Goal: Transaction & Acquisition: Book appointment/travel/reservation

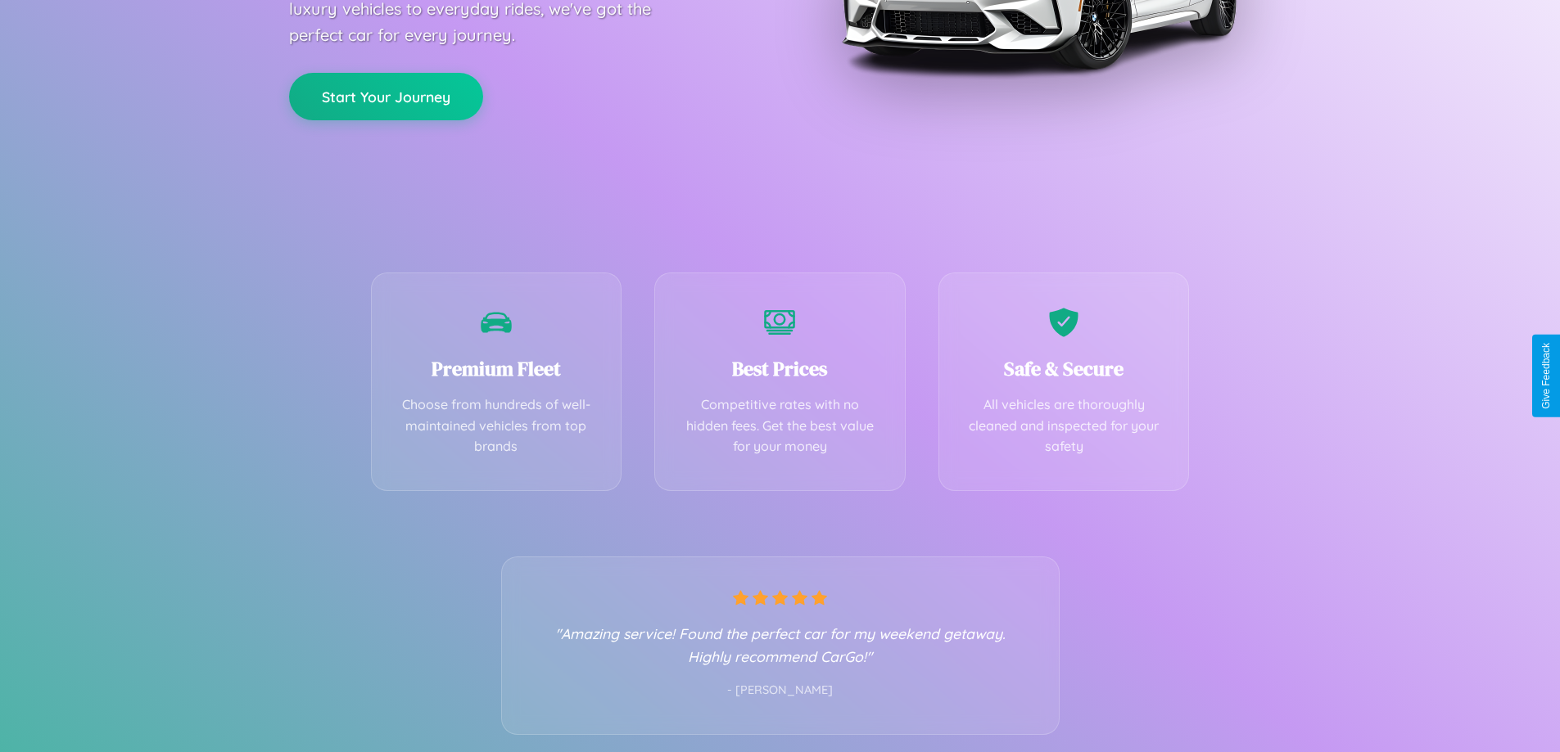
scroll to position [323, 0]
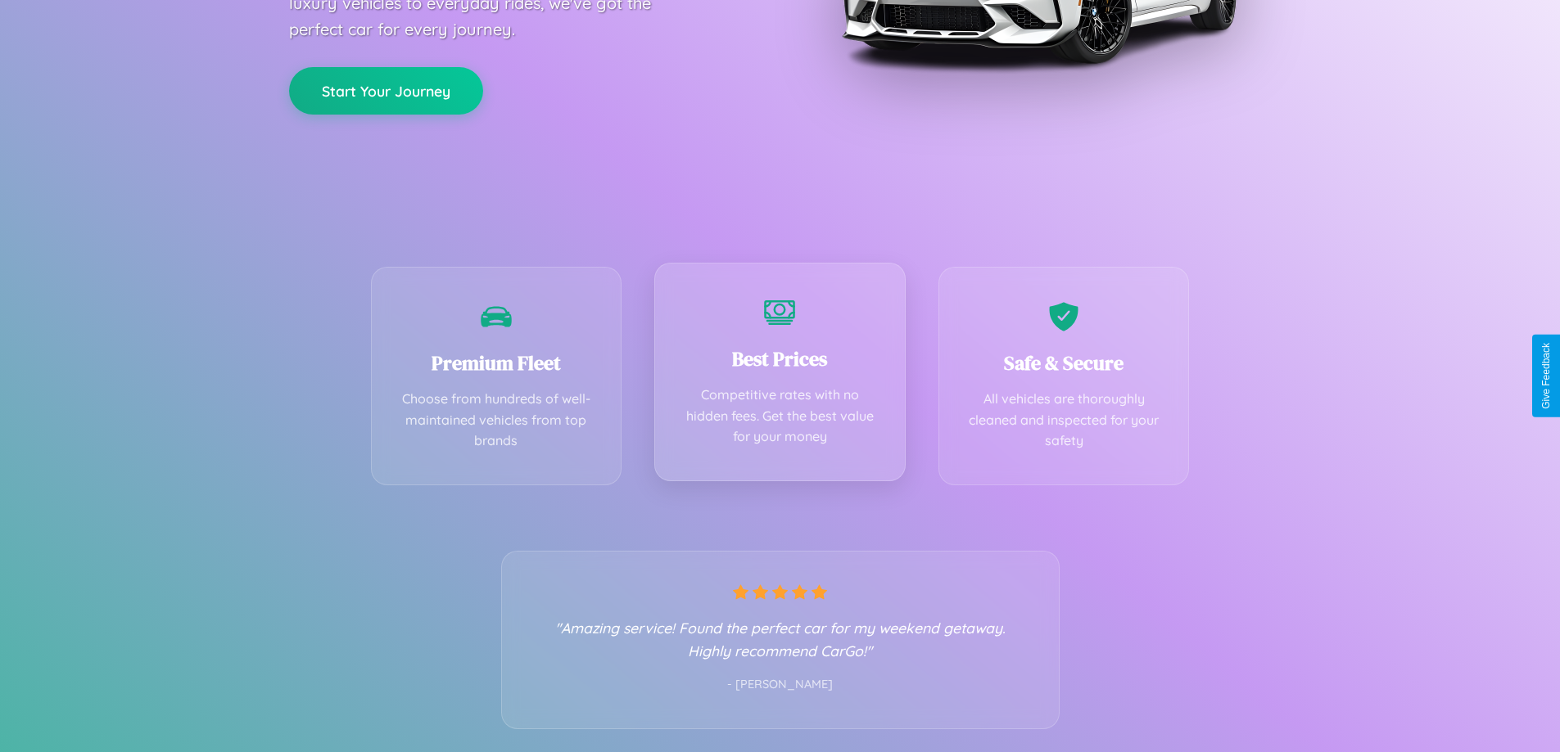
click at [779, 376] on div "Best Prices Competitive rates with no hidden fees. Get the best value for your …" at bounding box center [779, 372] width 251 height 219
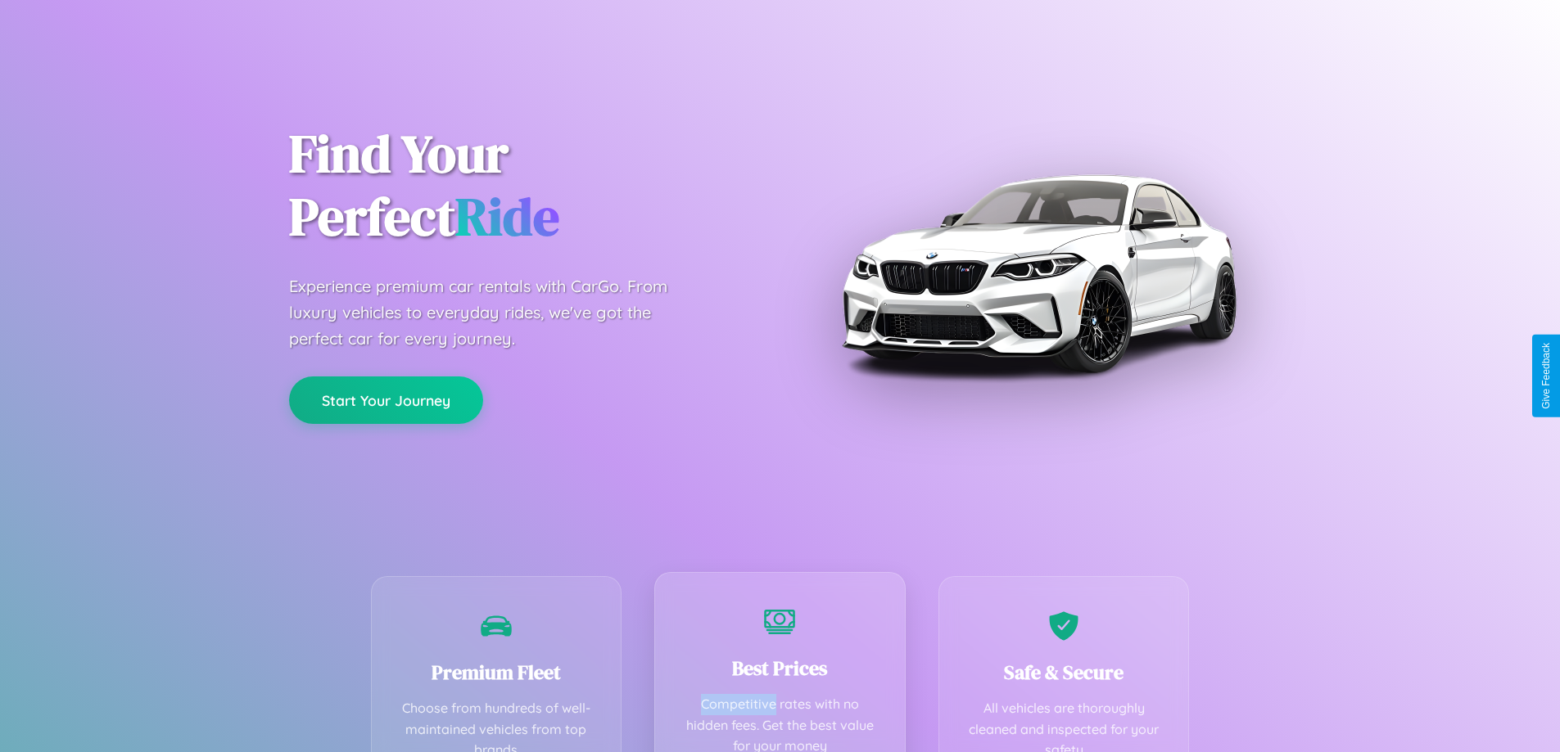
scroll to position [0, 0]
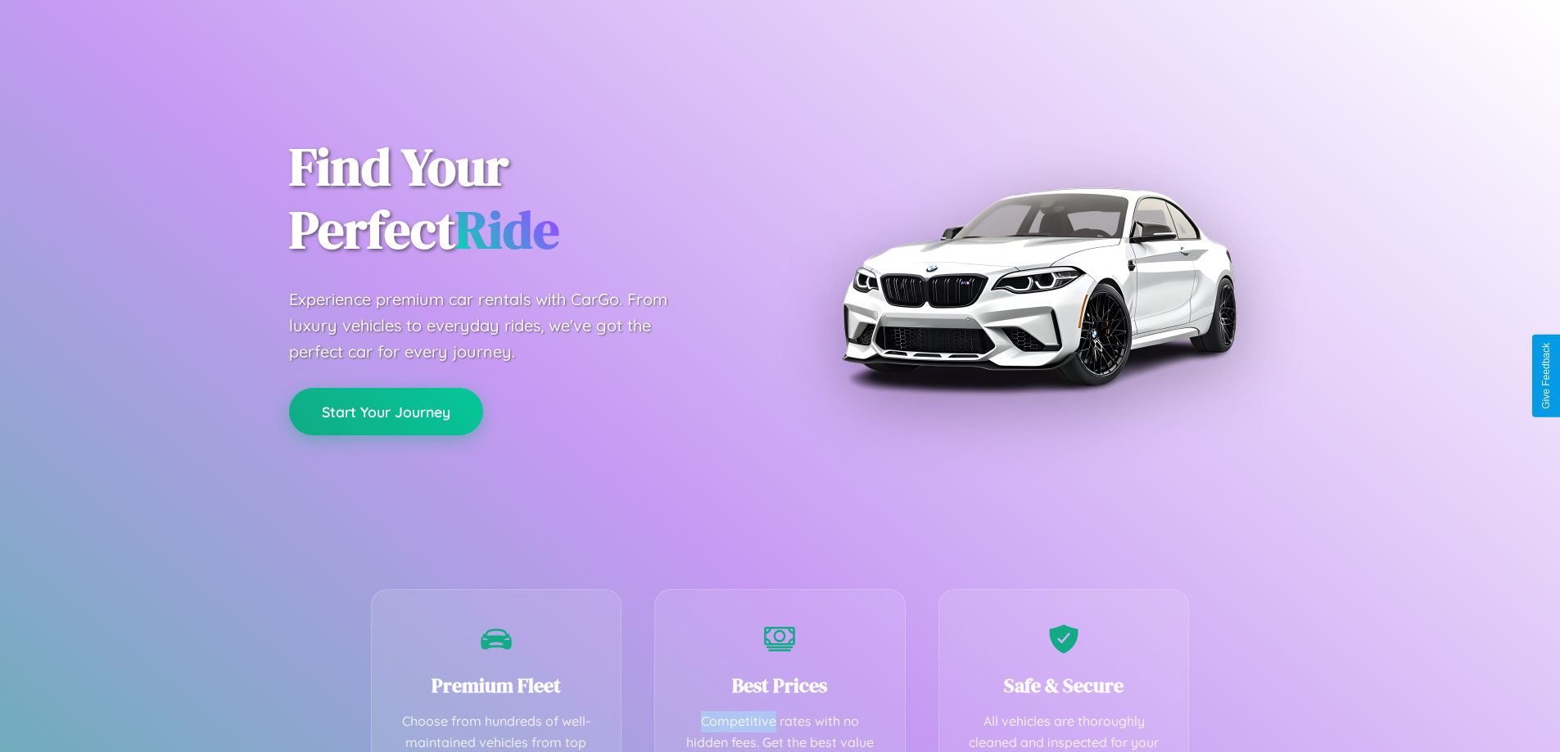
click at [386, 412] on button "Start Your Journey" at bounding box center [386, 411] width 194 height 47
click at [386, 411] on button "Start Your Journey" at bounding box center [386, 411] width 194 height 47
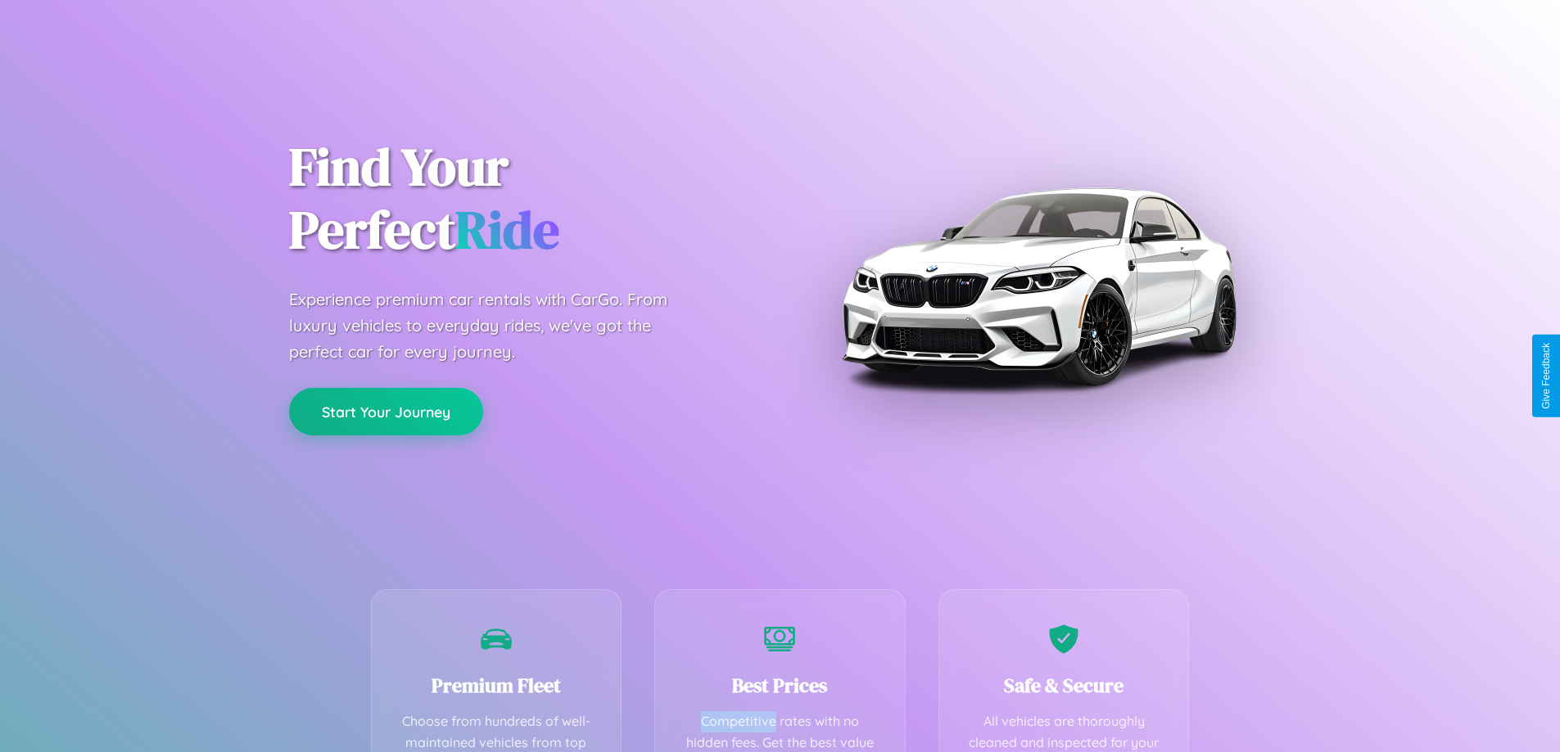
click at [386, 411] on button "Start Your Journey" at bounding box center [386, 411] width 194 height 47
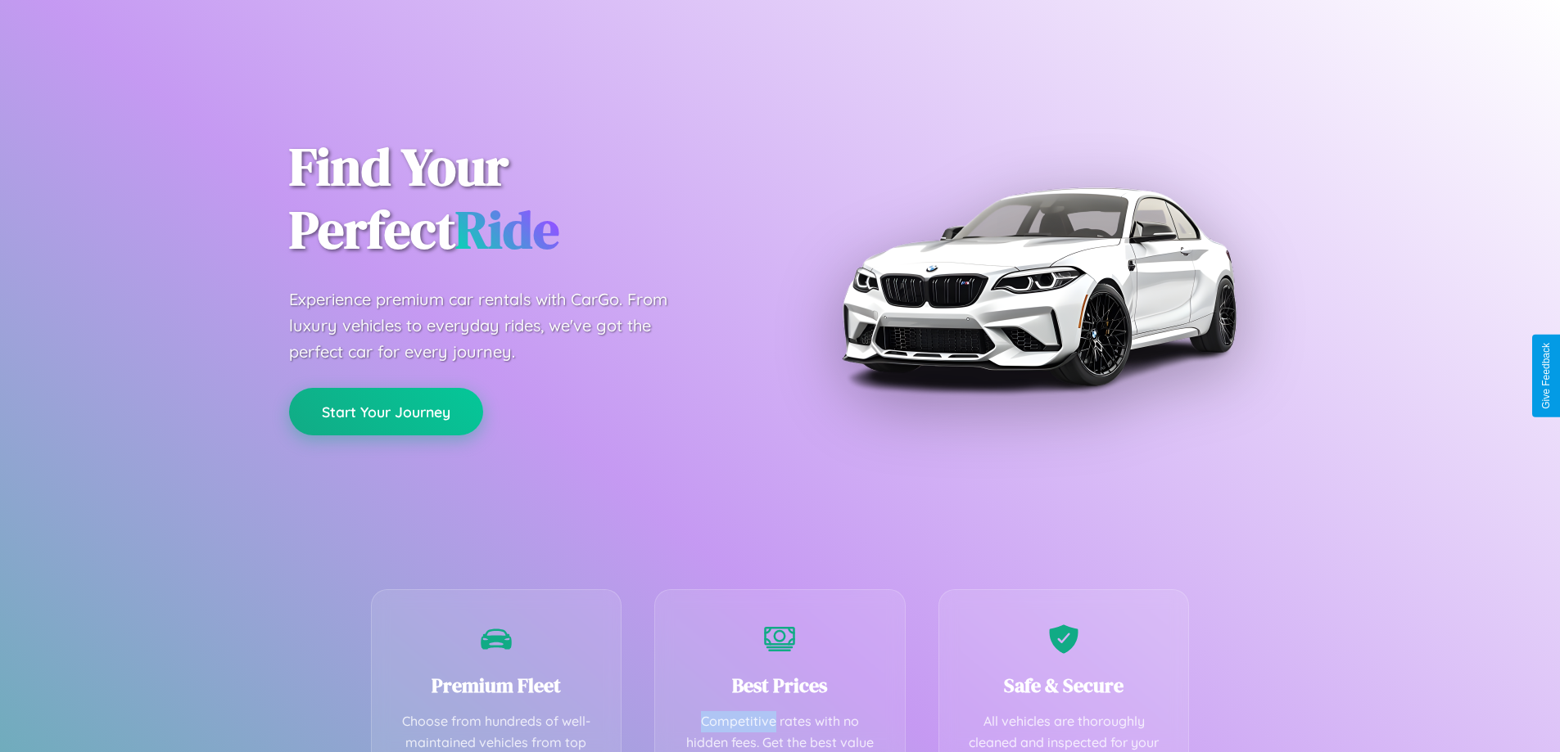
click at [386, 411] on button "Start Your Journey" at bounding box center [386, 411] width 194 height 47
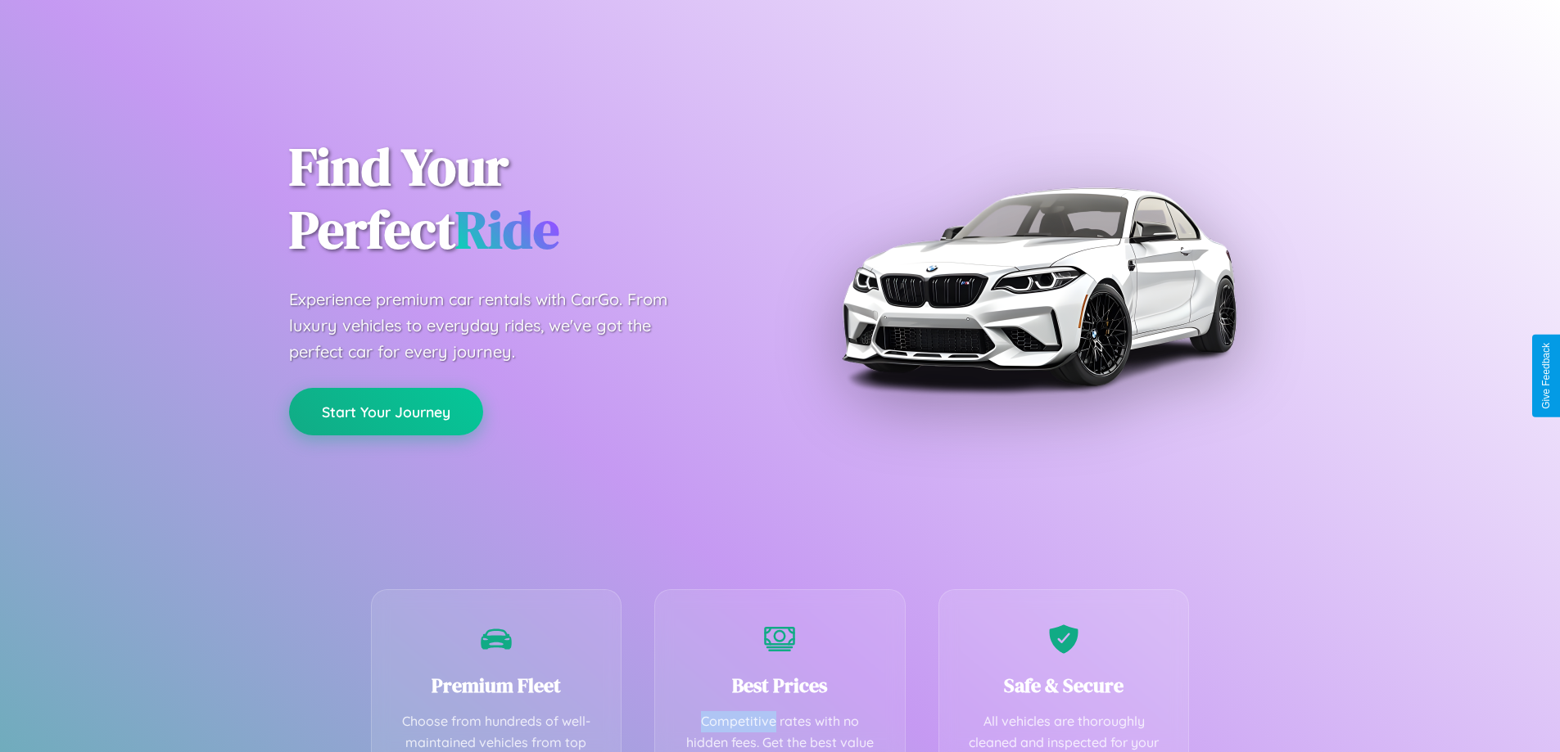
click at [386, 411] on button "Start Your Journey" at bounding box center [386, 411] width 194 height 47
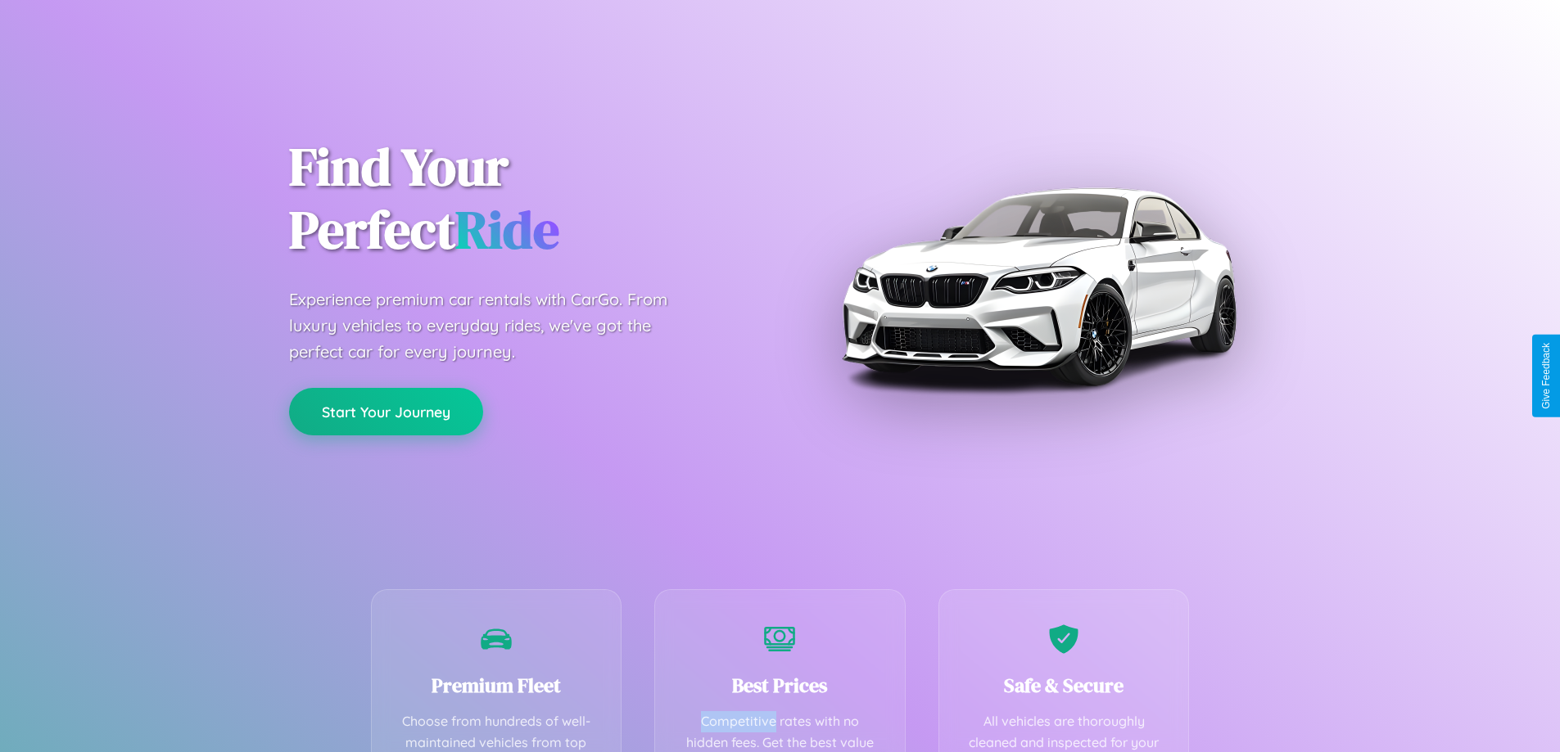
click at [386, 411] on button "Start Your Journey" at bounding box center [386, 411] width 194 height 47
